Goal: Transaction & Acquisition: Book appointment/travel/reservation

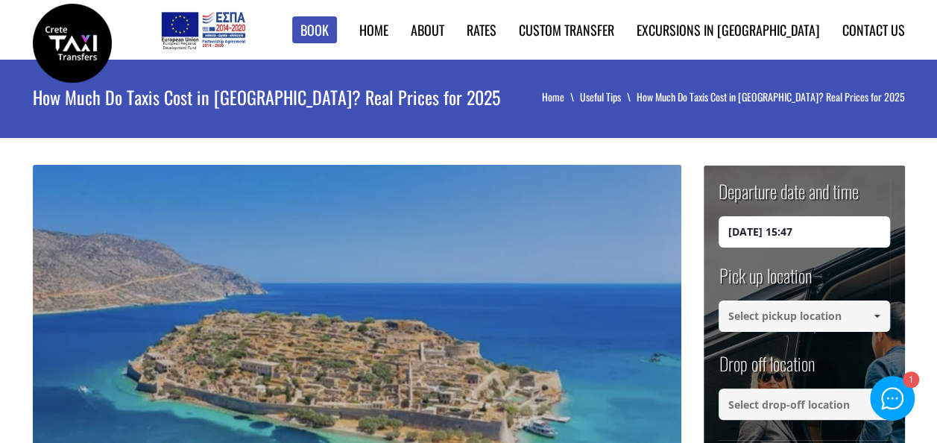
click at [804, 312] on input at bounding box center [805, 316] width 172 height 31
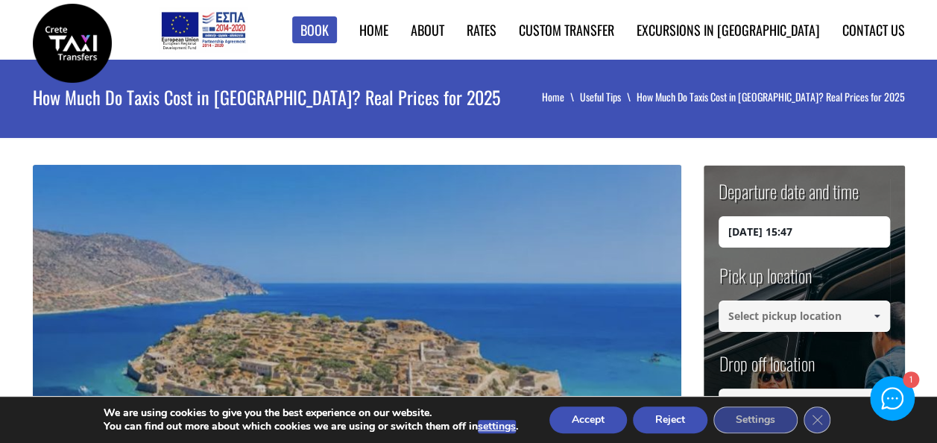
click at [878, 314] on span at bounding box center [877, 316] width 12 height 12
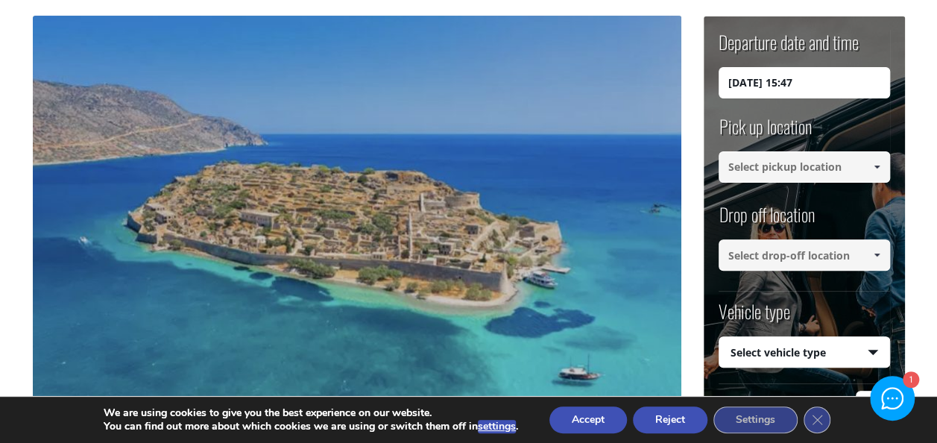
click at [814, 169] on input at bounding box center [805, 166] width 172 height 31
drag, startPoint x: 872, startPoint y: 170, endPoint x: 849, endPoint y: 175, distance: 23.7
click at [872, 170] on span at bounding box center [877, 167] width 12 height 12
drag, startPoint x: 822, startPoint y: 174, endPoint x: 691, endPoint y: 172, distance: 131.3
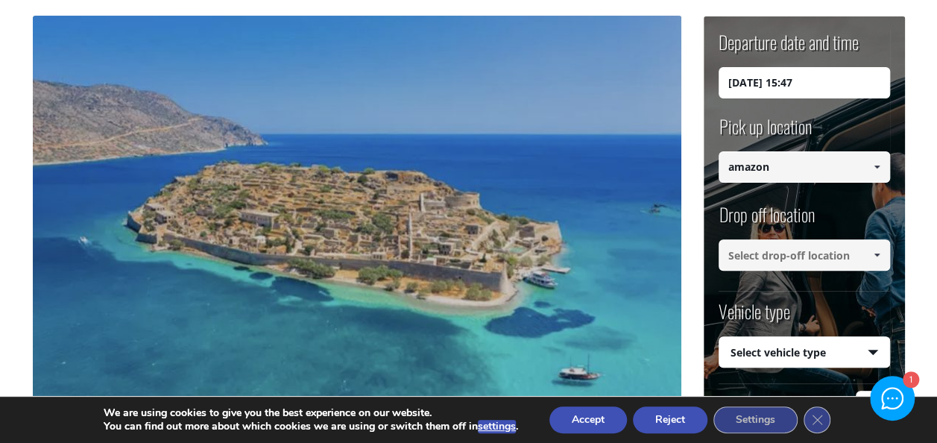
paste input "[GEOGRAPHIC_DATA]"
type input "[GEOGRAPHIC_DATA]"
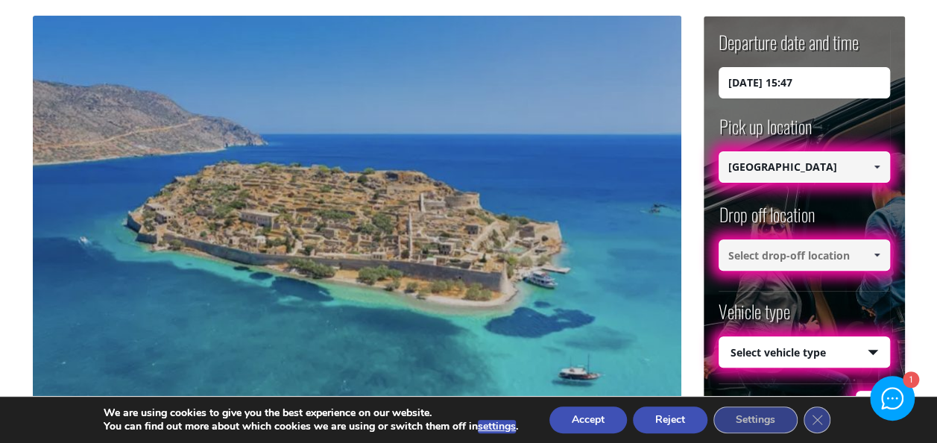
click at [801, 259] on input at bounding box center [805, 254] width 172 height 31
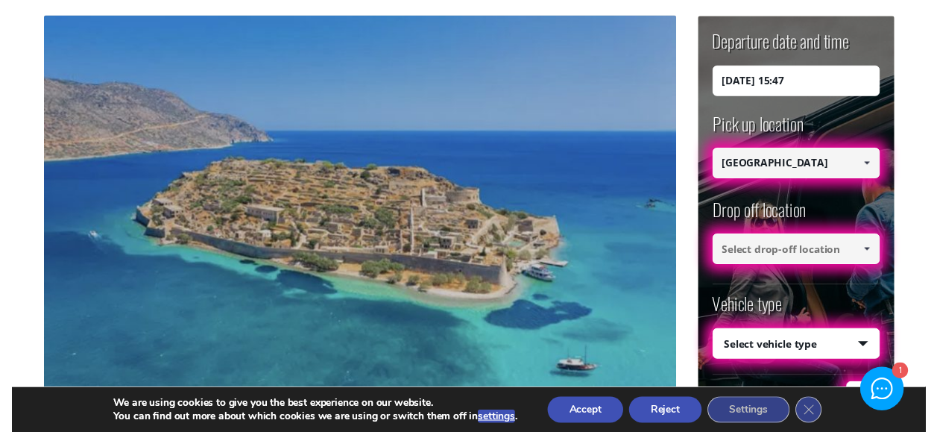
scroll to position [0, 0]
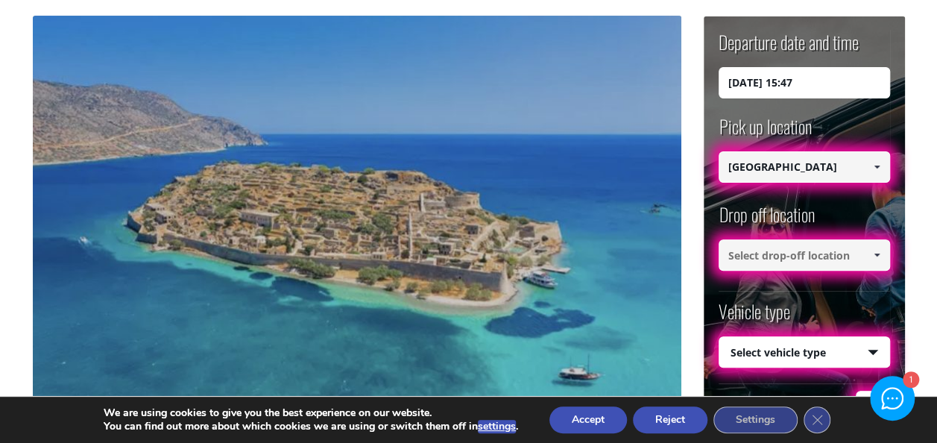
click at [874, 253] on span at bounding box center [877, 255] width 12 height 12
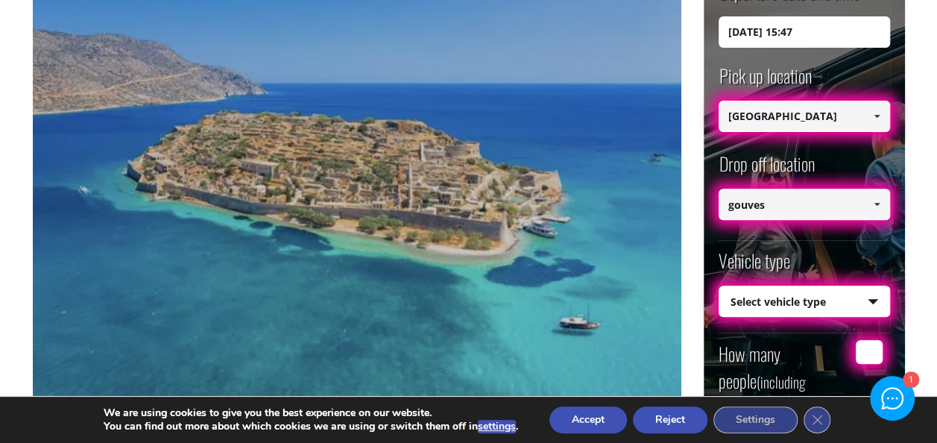
scroll to position [224, 0]
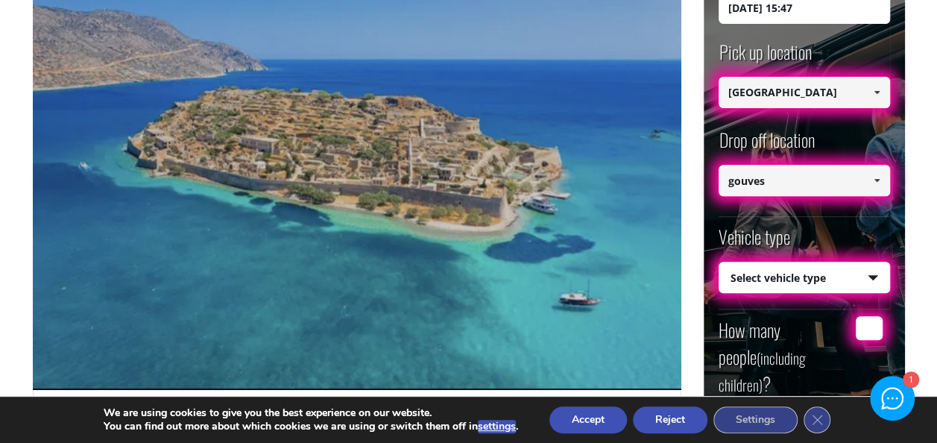
type input "gouves"
click at [825, 277] on select "Select vehicle type Taxi (4 passengers) Mercedes E Class Mini Van (7 passengers…" at bounding box center [805, 277] width 170 height 31
select select "540"
click at [720, 262] on select "Select vehicle type Taxi (4 passengers) Mercedes E Class Mini Van (7 passengers…" at bounding box center [805, 277] width 170 height 31
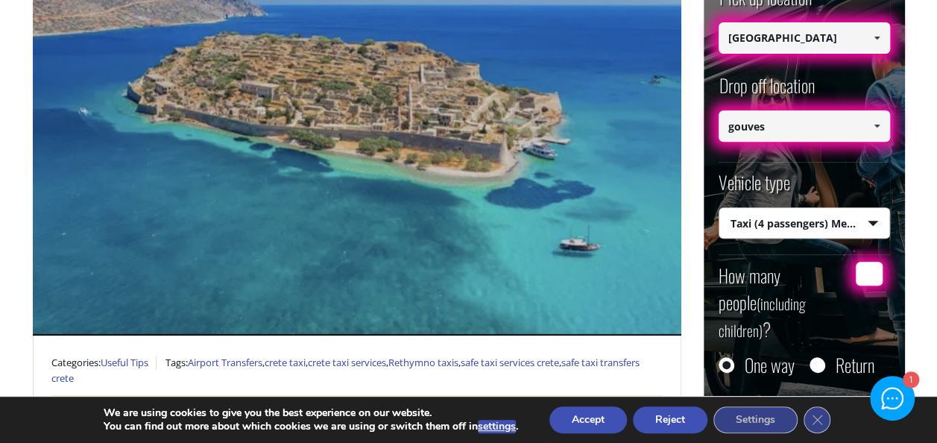
scroll to position [298, 0]
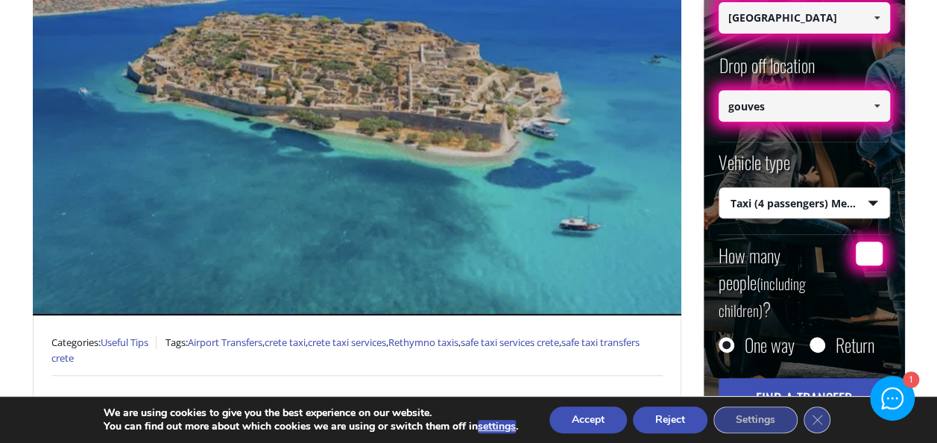
click at [865, 249] on input "How many people (including children) ?" at bounding box center [869, 254] width 27 height 24
type input "2"
click at [801, 378] on button "Find a transfer" at bounding box center [805, 398] width 172 height 40
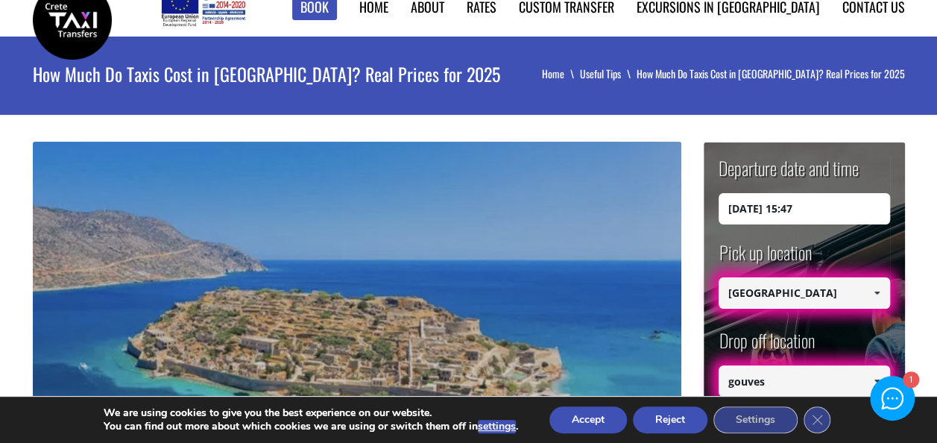
scroll to position [0, 0]
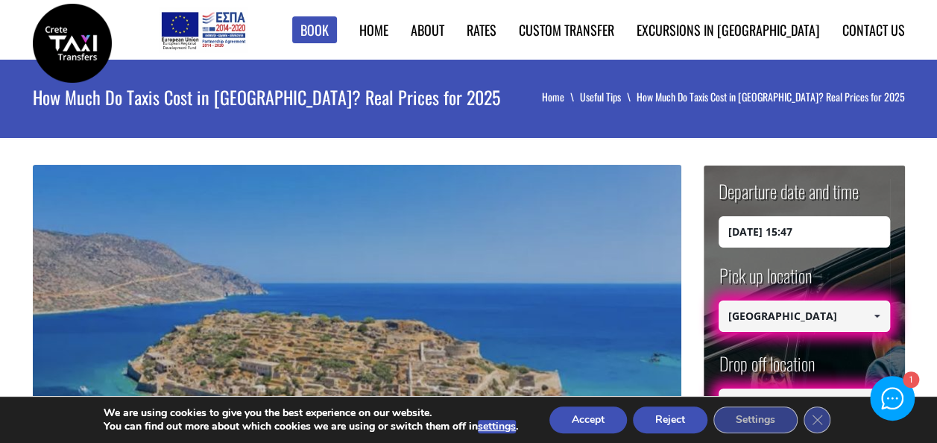
click at [729, 103] on li "How Much Do Taxis Cost in [GEOGRAPHIC_DATA]? Real Prices for 2025" at bounding box center [771, 96] width 268 height 15
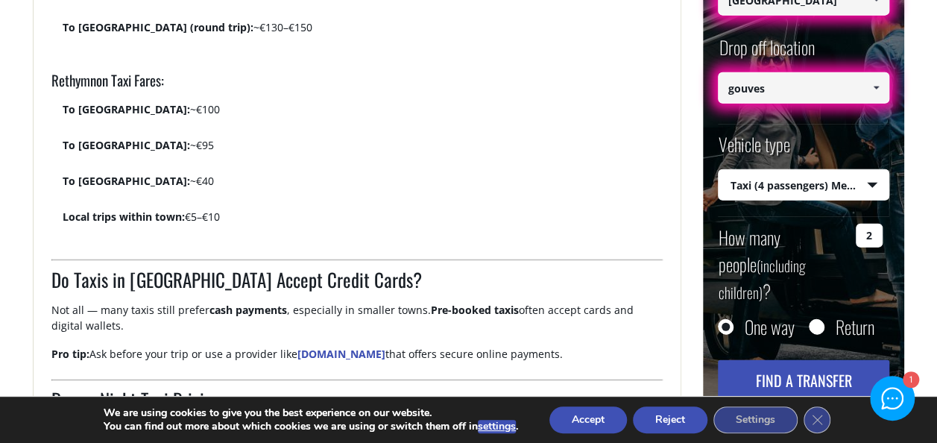
scroll to position [2013, 0]
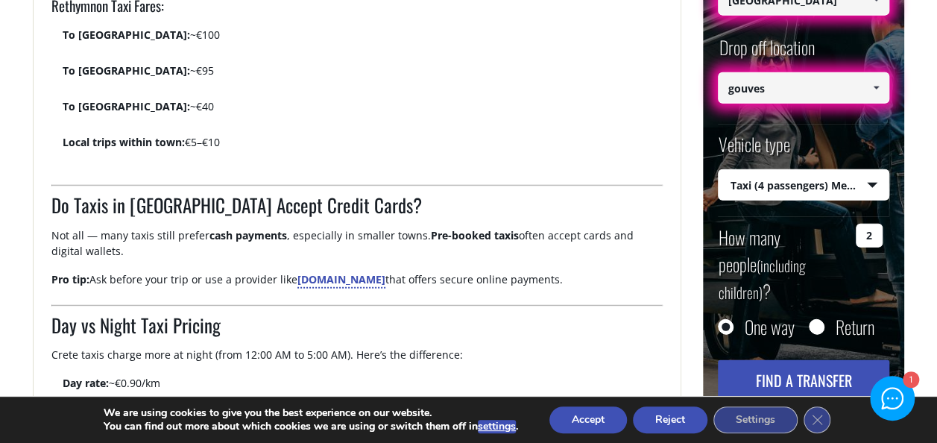
click at [386, 275] on link "[DOMAIN_NAME]" at bounding box center [342, 279] width 88 height 14
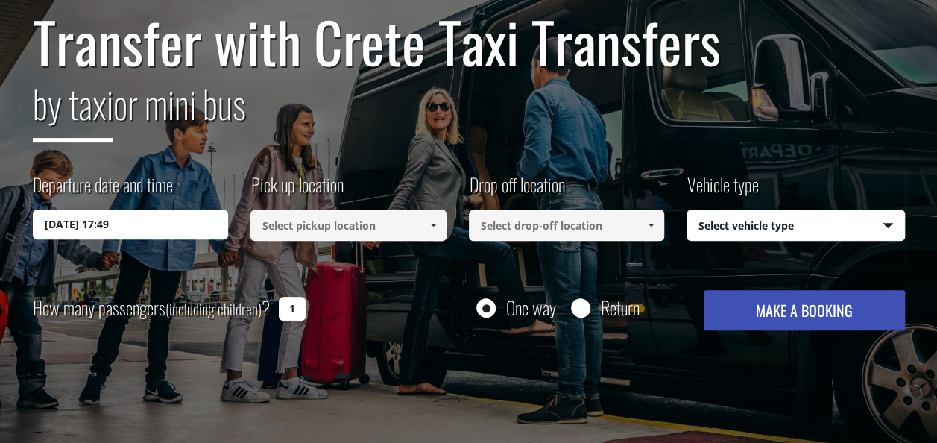
click at [403, 224] on input at bounding box center [349, 225] width 196 height 31
click at [433, 230] on span at bounding box center [433, 225] width 12 height 12
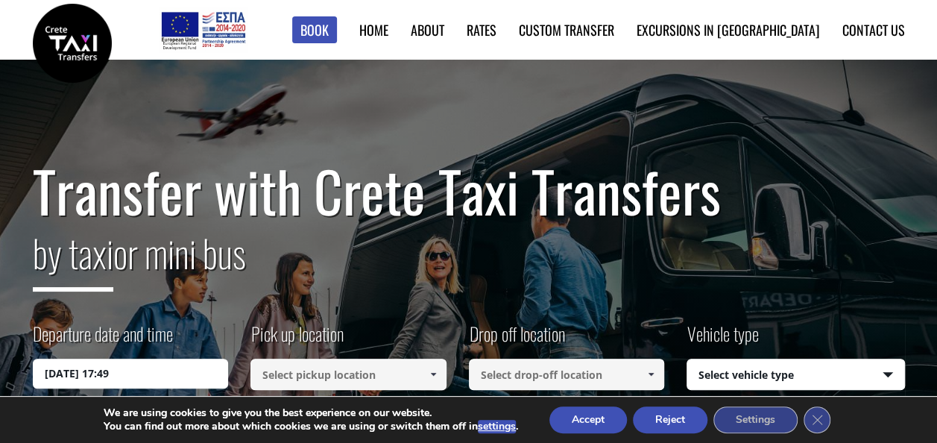
scroll to position [149, 0]
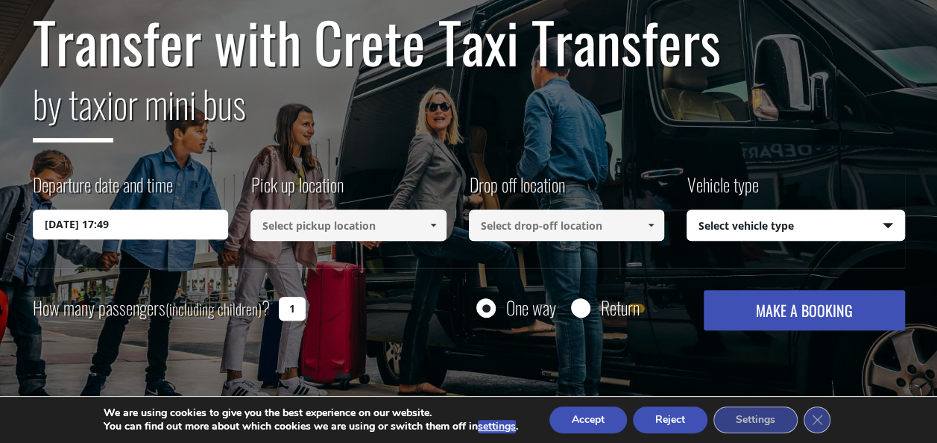
click at [336, 228] on input at bounding box center [349, 225] width 196 height 31
paste input "Piskopiano"
type input "Piskopiano"
click at [427, 184] on div "Pick up location Select pickup location Select pickup location Chania airport C…" at bounding box center [360, 208] width 218 height 73
click at [518, 220] on input at bounding box center [567, 225] width 196 height 31
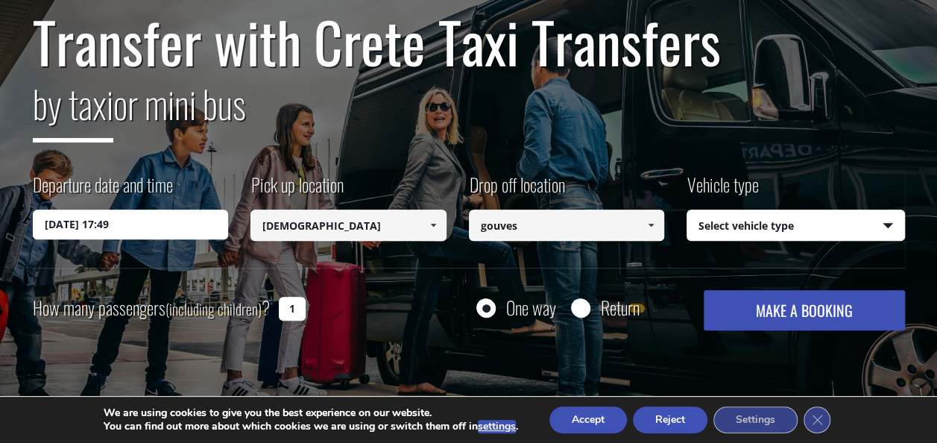
type input "gouves"
click at [583, 254] on div "Departure date and time 09/09/2025 17:49 Pick up location Select pickup locatio…" at bounding box center [469, 220] width 872 height 96
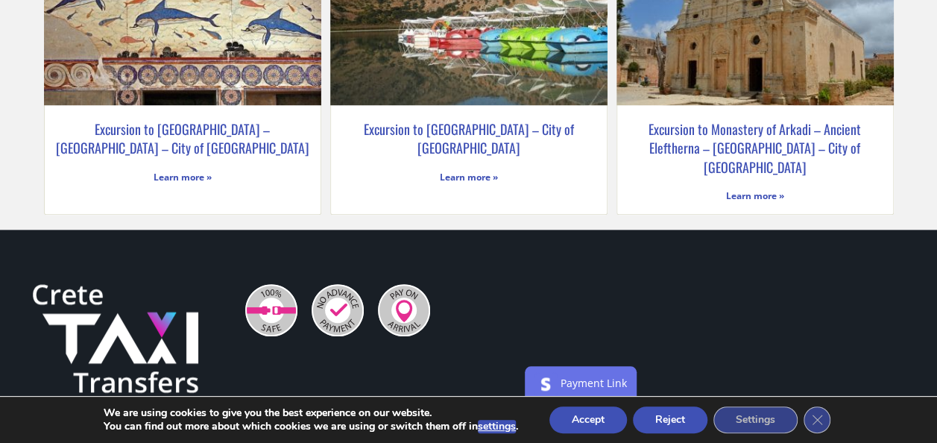
scroll to position [3281, 0]
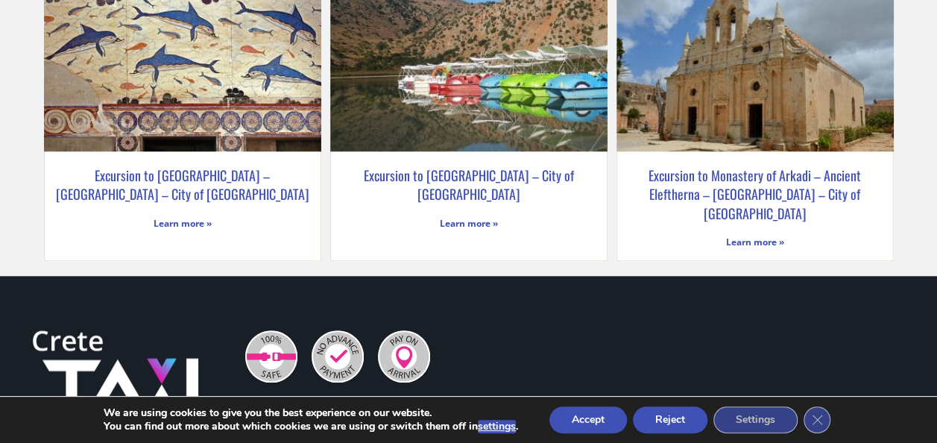
click at [277, 166] on link "Excursion to Knossos Palace – Museum of Heraklion – City of Heraklion" at bounding box center [183, 185] width 254 height 39
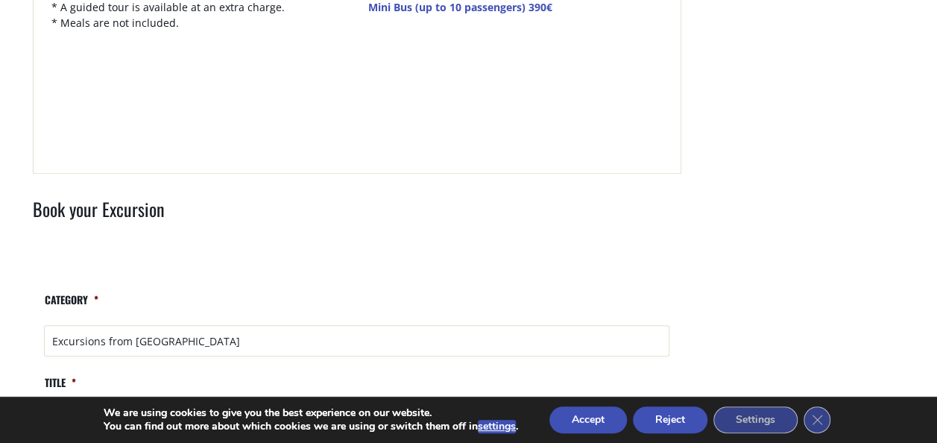
scroll to position [522, 0]
